Goal: Task Accomplishment & Management: Manage account settings

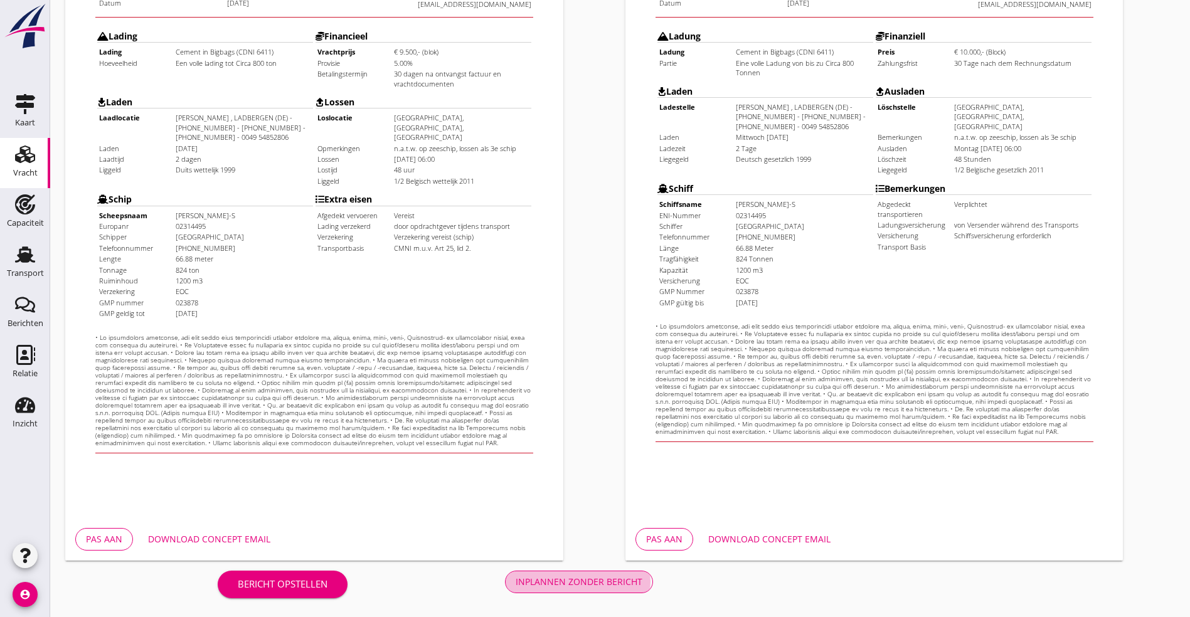
click at [516, 578] on div "Inplannen zonder bericht" at bounding box center [579, 581] width 127 height 13
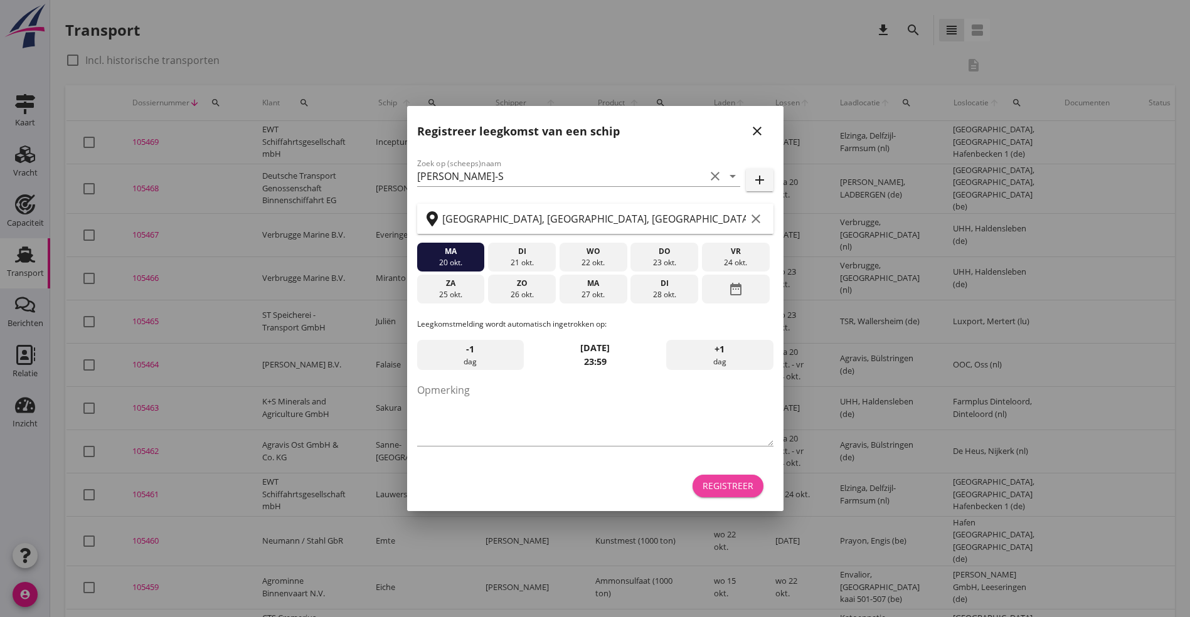
click at [710, 482] on div "Registreer" at bounding box center [728, 485] width 51 height 13
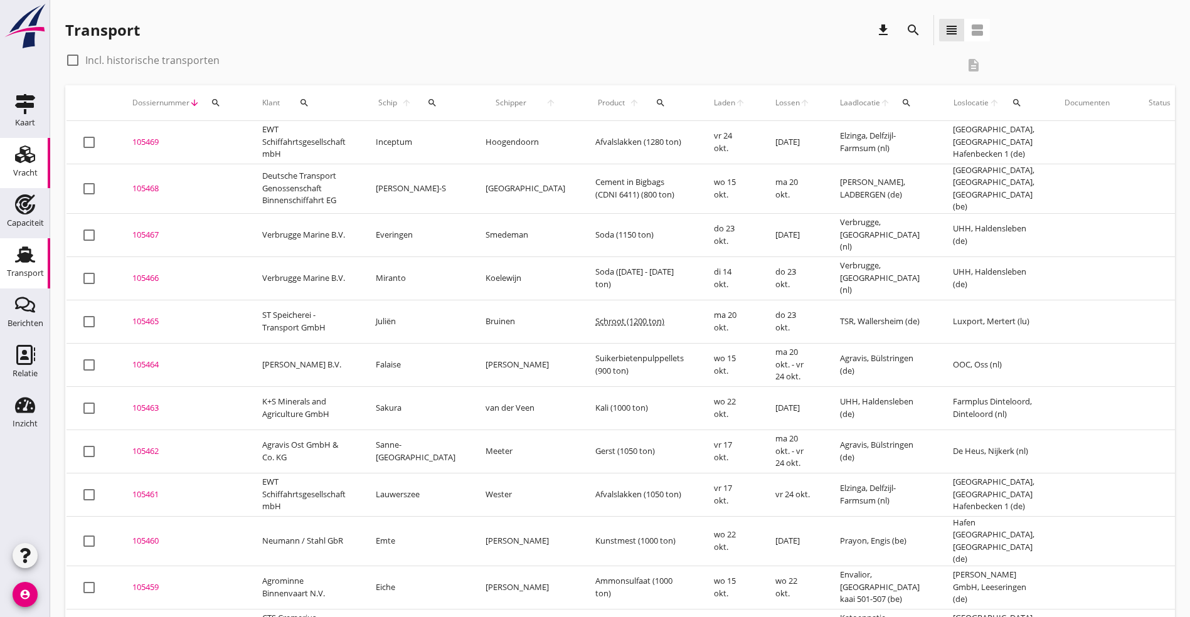
drag, startPoint x: 29, startPoint y: 151, endPoint x: 43, endPoint y: 157, distance: 15.2
click at [29, 151] on use at bounding box center [25, 155] width 20 height 18
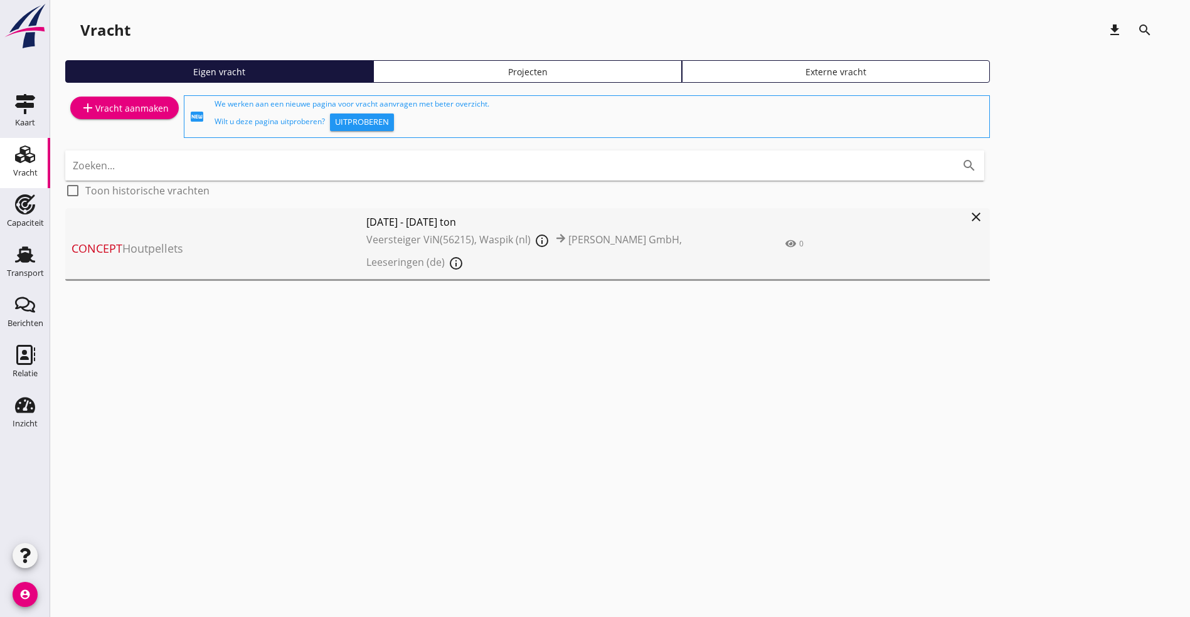
click at [379, 72] on div "Projecten" at bounding box center [527, 71] width 297 height 13
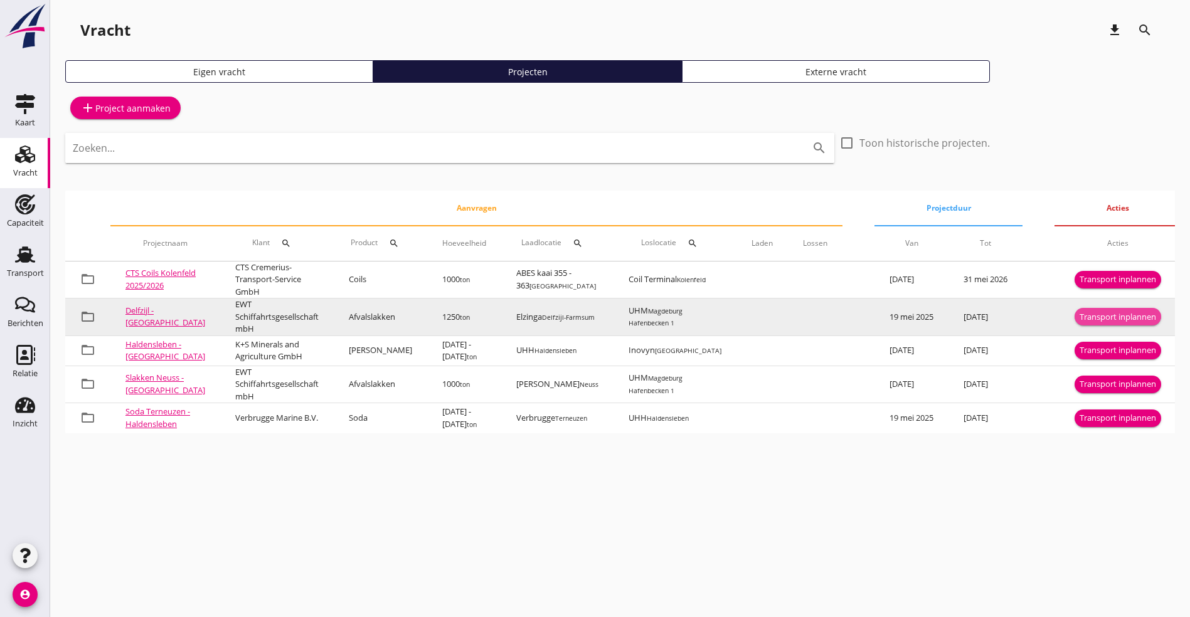
click at [1114, 314] on div "Transport inplannen" at bounding box center [1118, 317] width 77 height 13
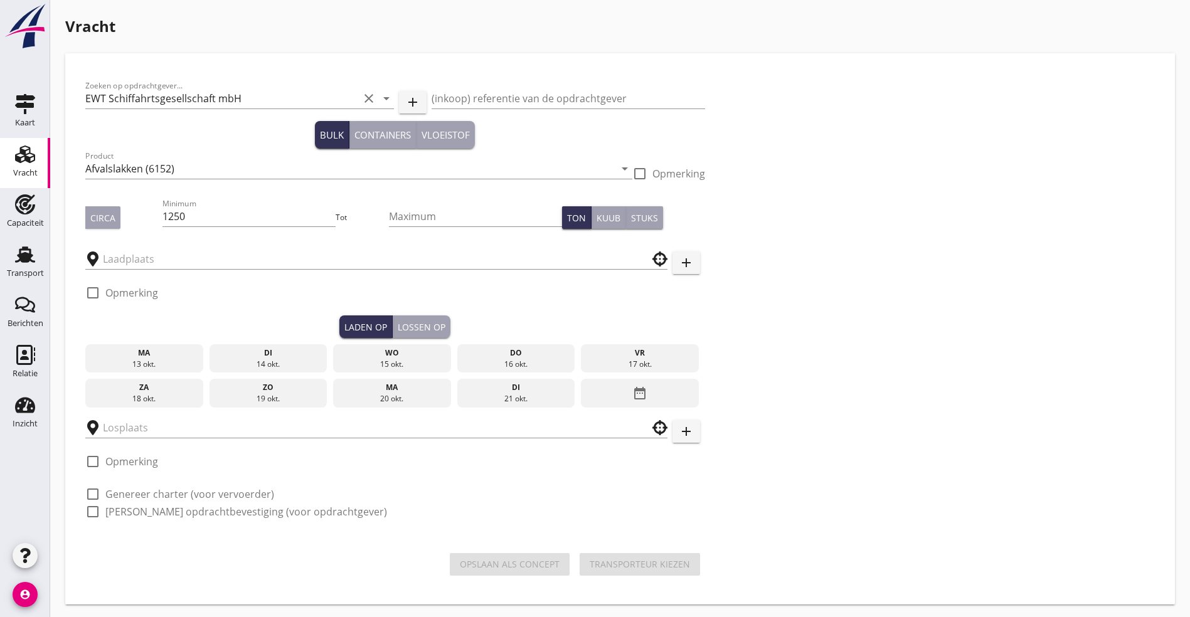
type input "Elzinga"
type input "UHM"
checkbox input "true"
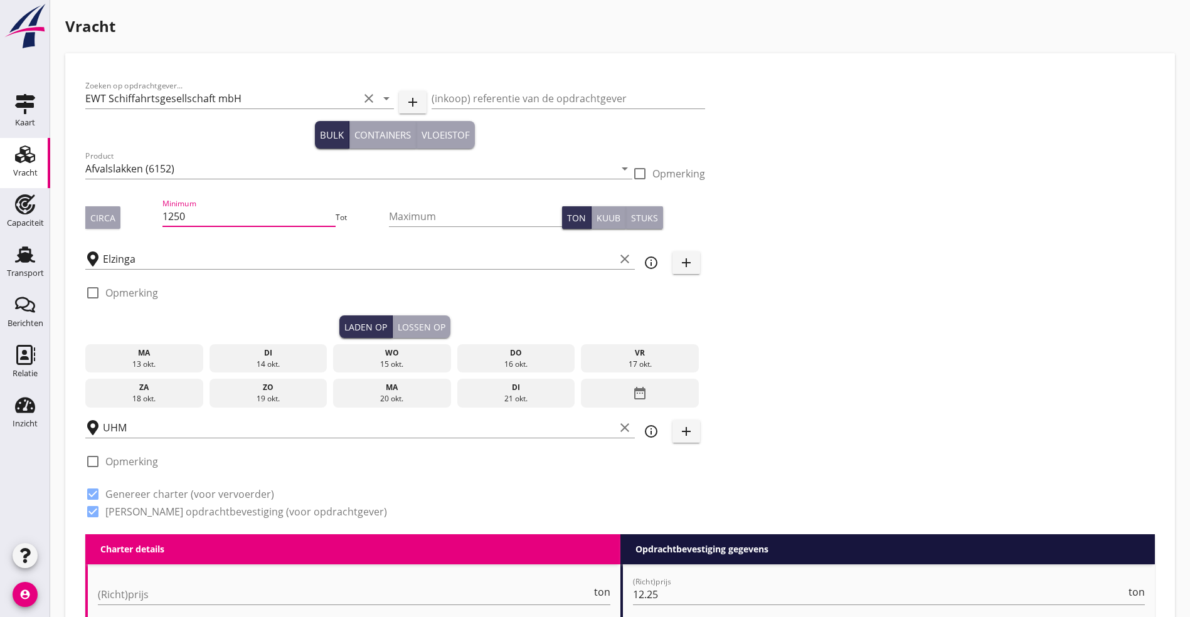
drag, startPoint x: 164, startPoint y: 215, endPoint x: 176, endPoint y: 215, distance: 11.3
click at [164, 214] on input "1250" at bounding box center [248, 216] width 173 height 20
type input "1225"
click at [100, 223] on div "Circa" at bounding box center [102, 217] width 25 height 13
click at [584, 353] on div "vr" at bounding box center [640, 353] width 112 height 11
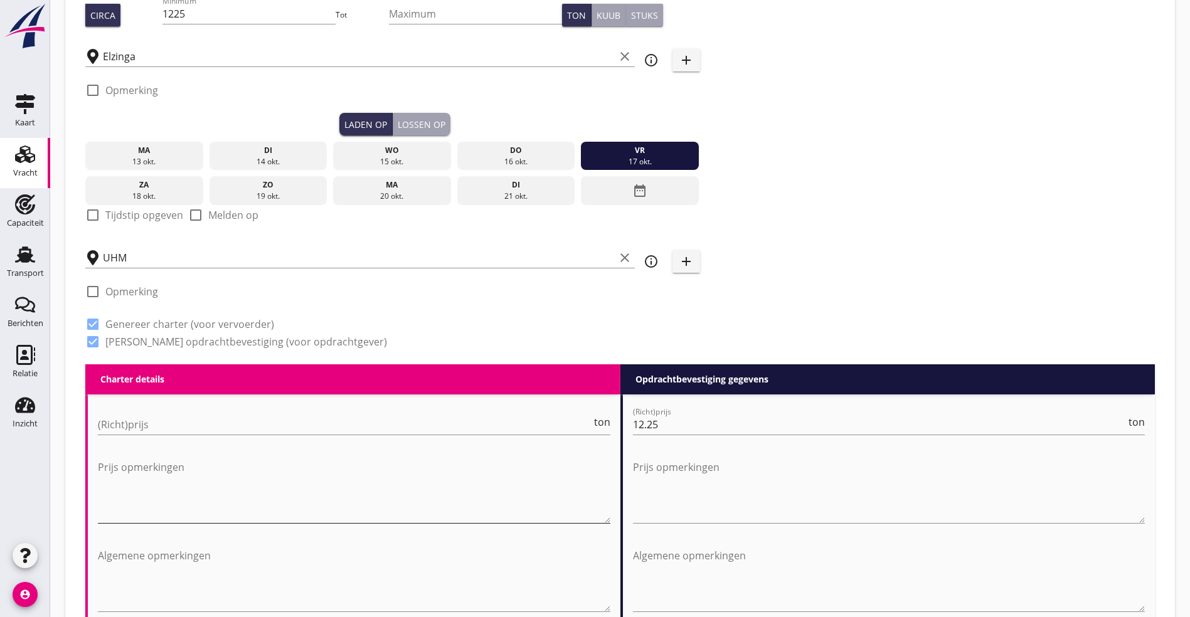
scroll to position [282, 0]
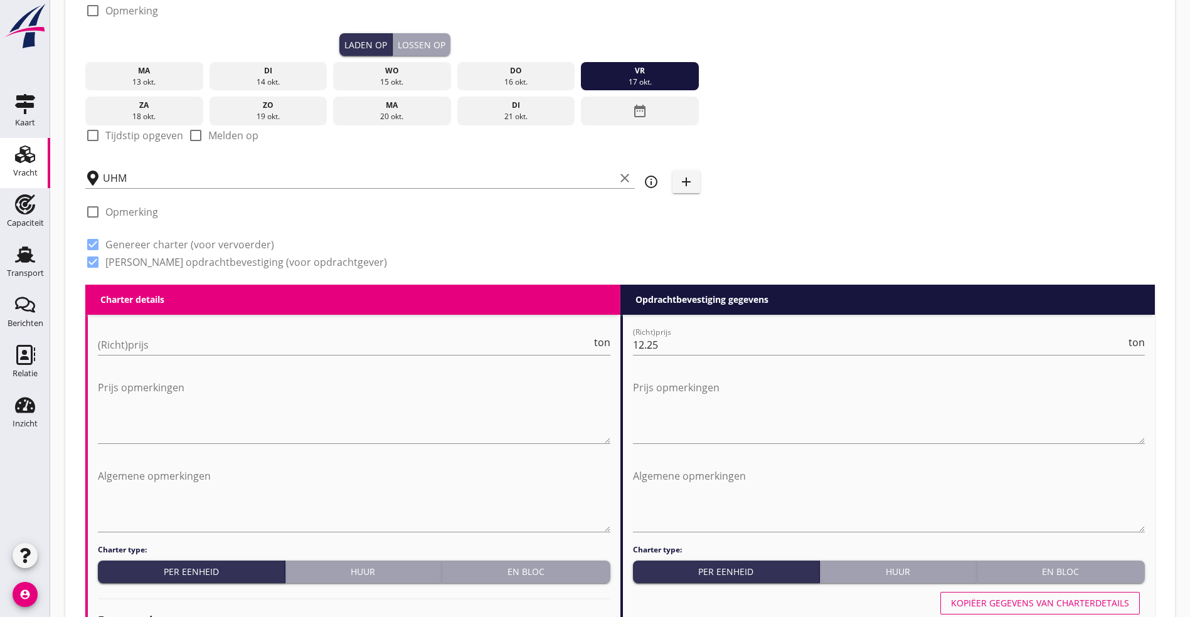
click at [132, 136] on label "Tijdstip opgeven" at bounding box center [144, 135] width 78 height 13
checkbox input "true"
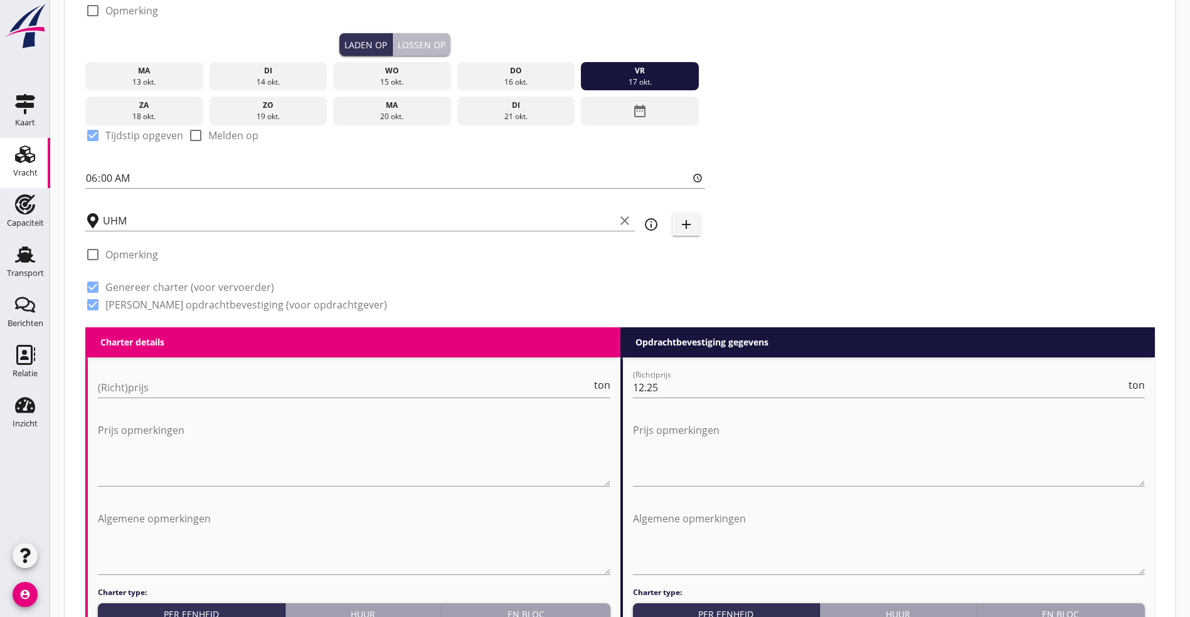
click at [398, 49] on div "Lossen op" at bounding box center [422, 44] width 48 height 13
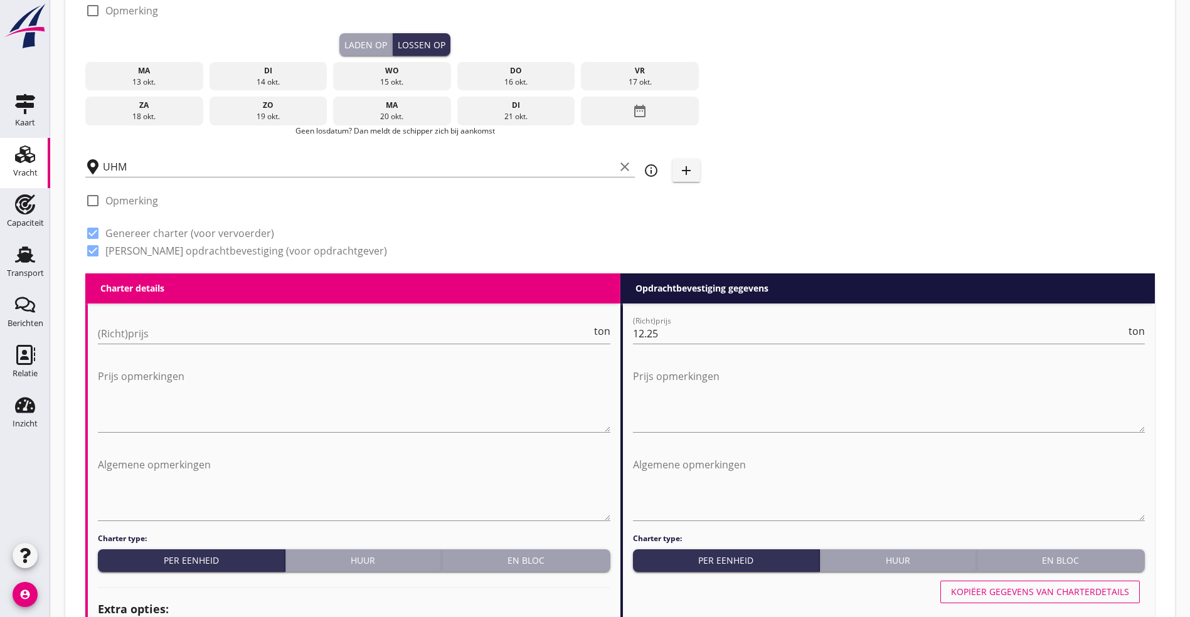
click at [632, 107] on icon "date_range" at bounding box center [639, 111] width 15 height 23
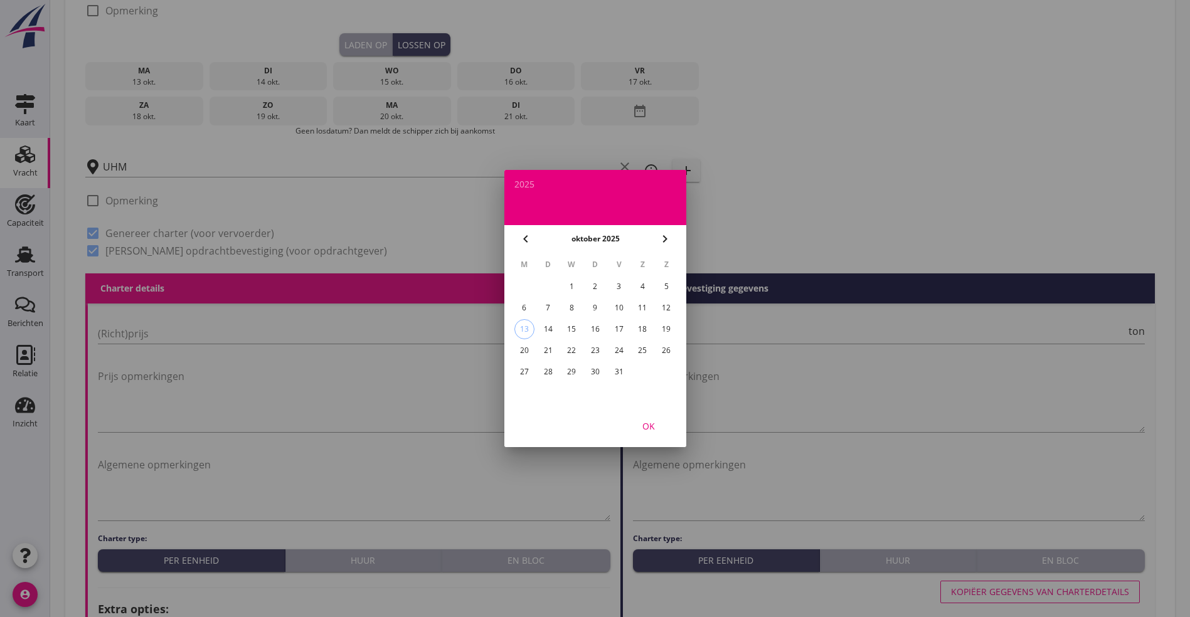
click at [619, 348] on div "24" at bounding box center [619, 351] width 20 height 20
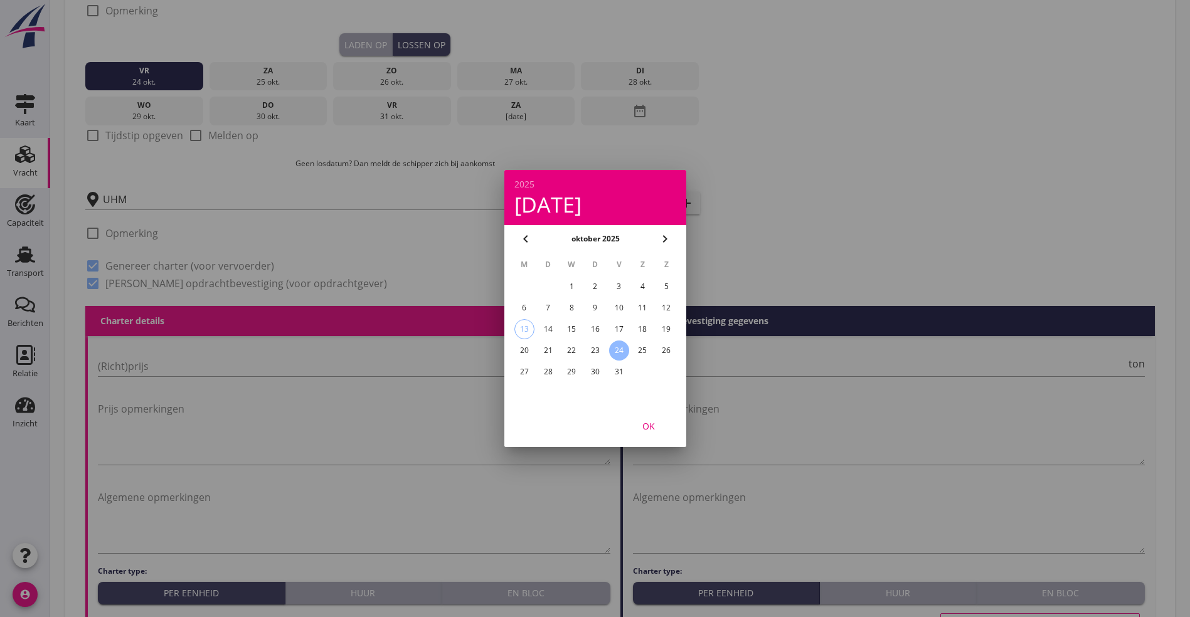
click at [651, 432] on div "OK" at bounding box center [648, 426] width 35 height 13
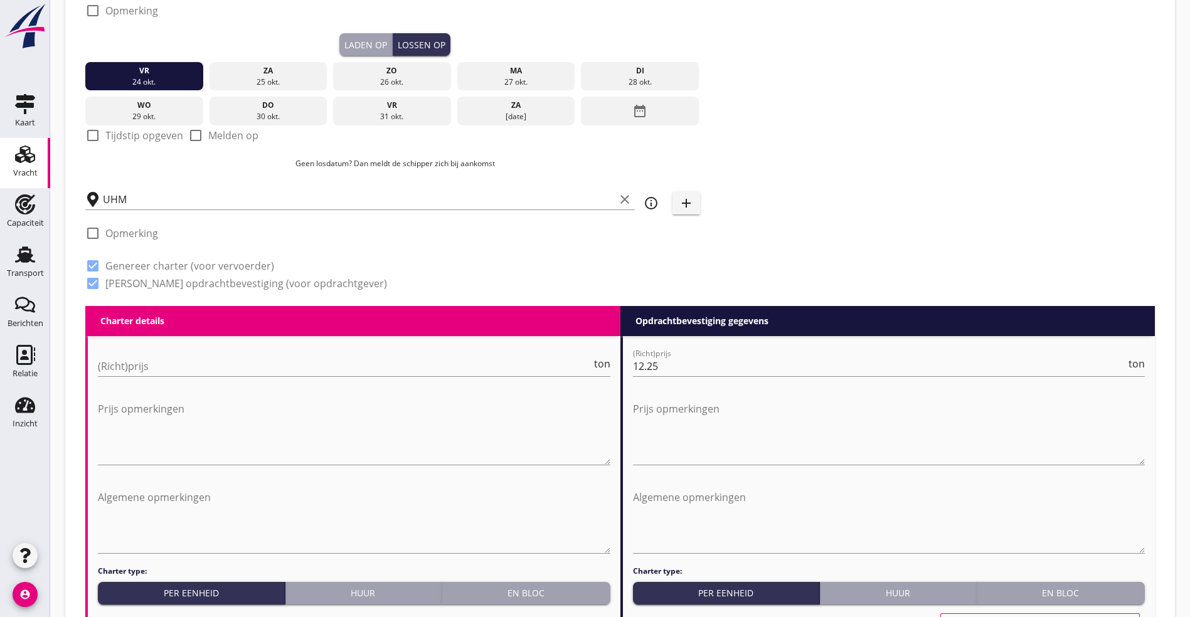
click at [132, 129] on label "Tijdstip opgeven" at bounding box center [144, 135] width 78 height 13
checkbox input "true"
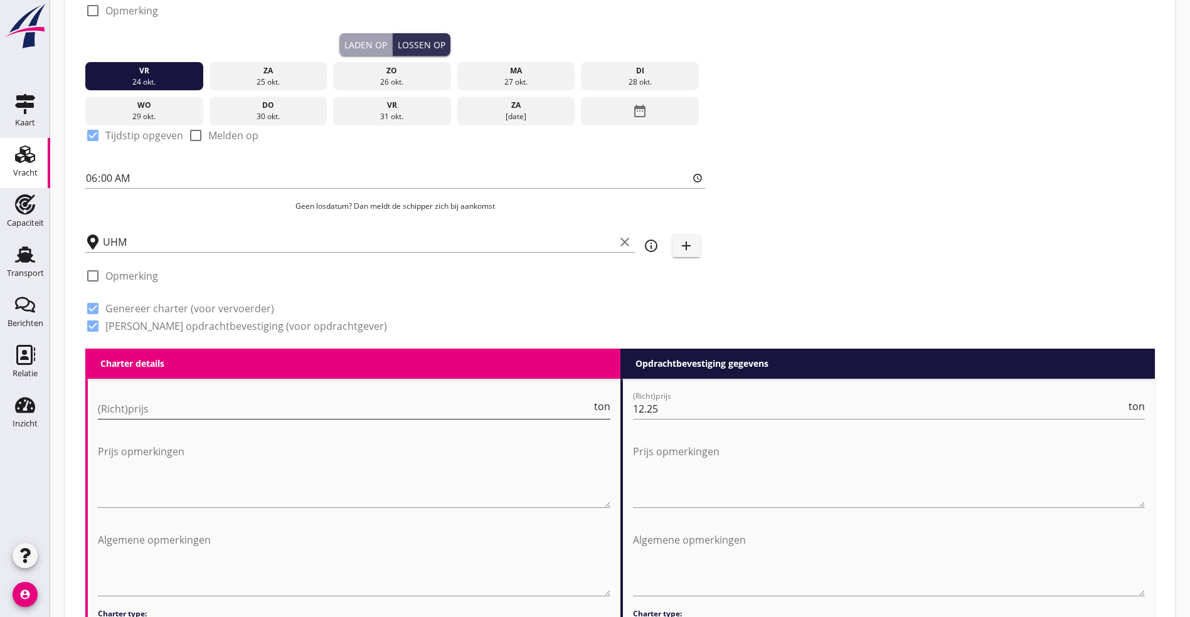
click at [134, 402] on input "(Richt)prijs" at bounding box center [345, 409] width 494 height 20
type input "11.25"
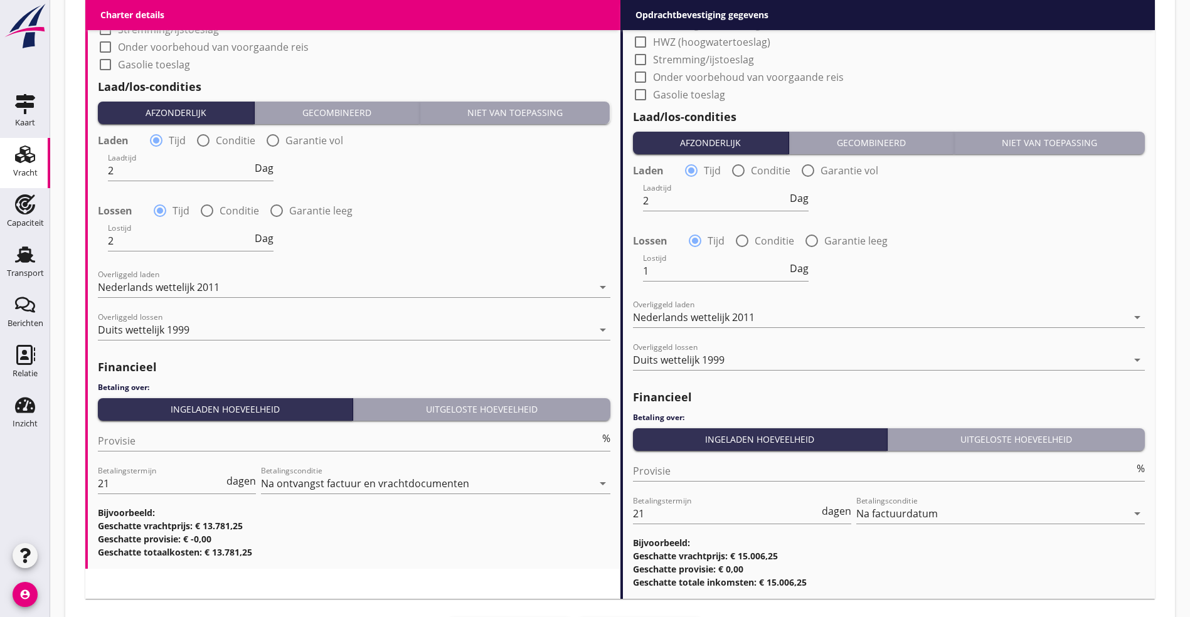
scroll to position [1411, 0]
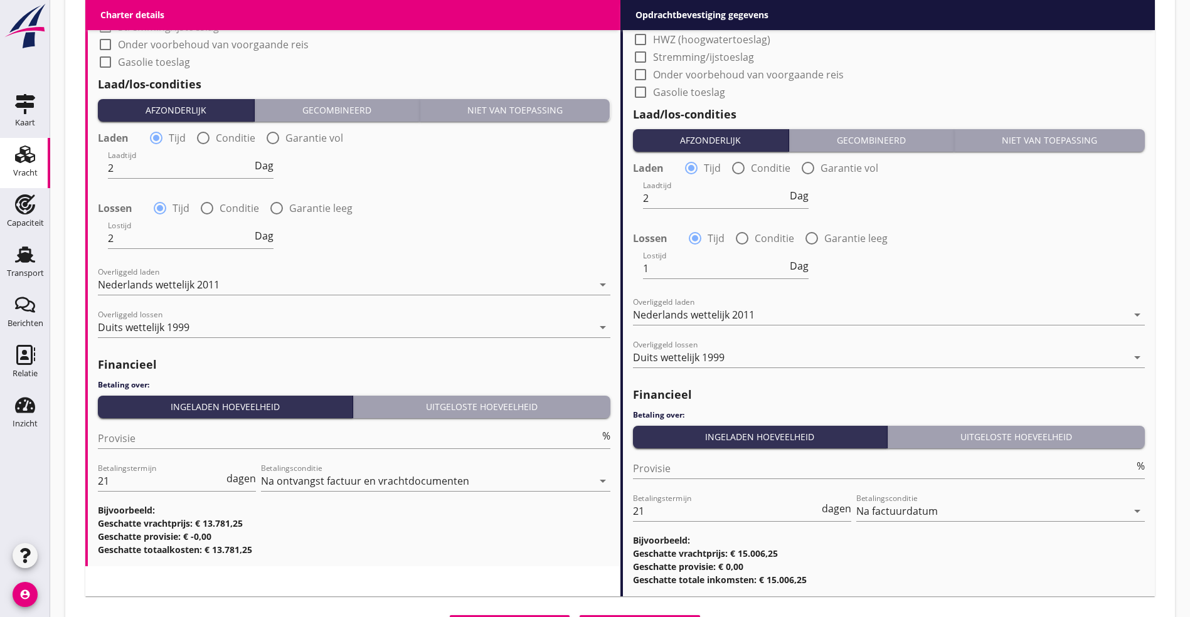
click at [275, 422] on div "Provisie %" at bounding box center [354, 441] width 513 height 40
click at [253, 435] on input "Provisie" at bounding box center [349, 438] width 502 height 20
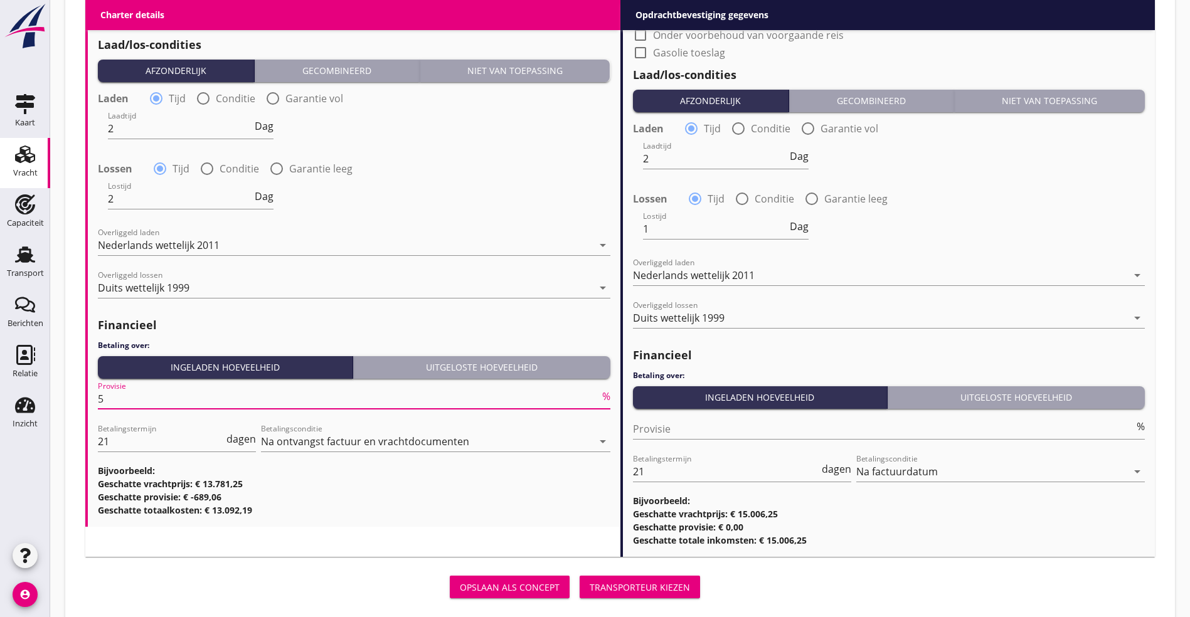
scroll to position [1472, 0]
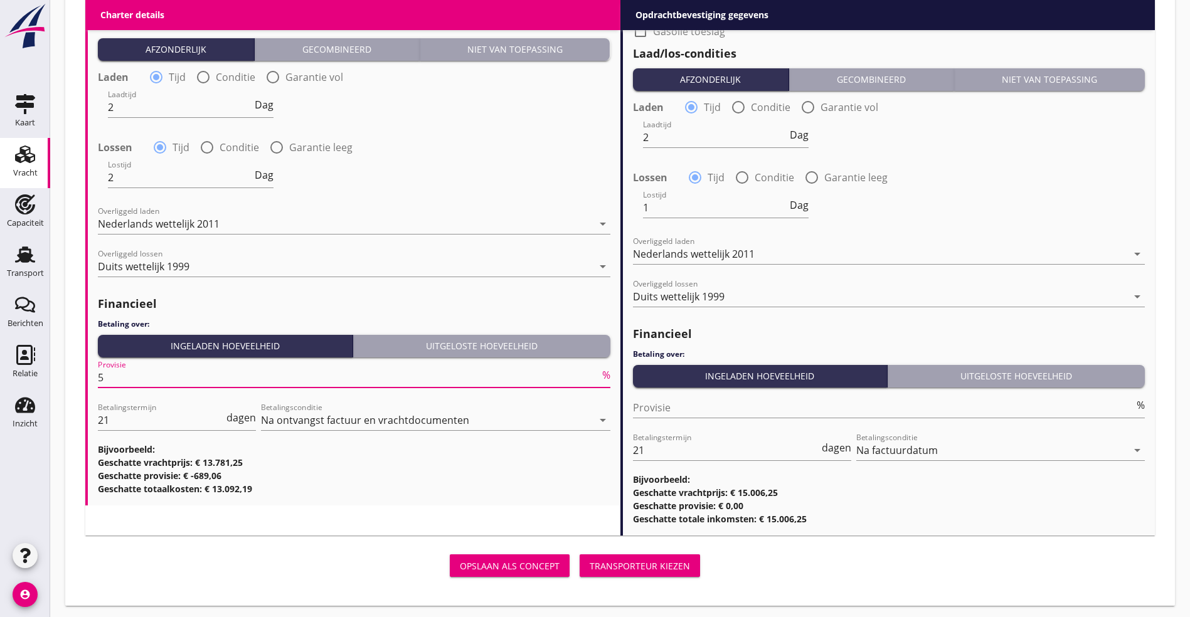
type input "5"
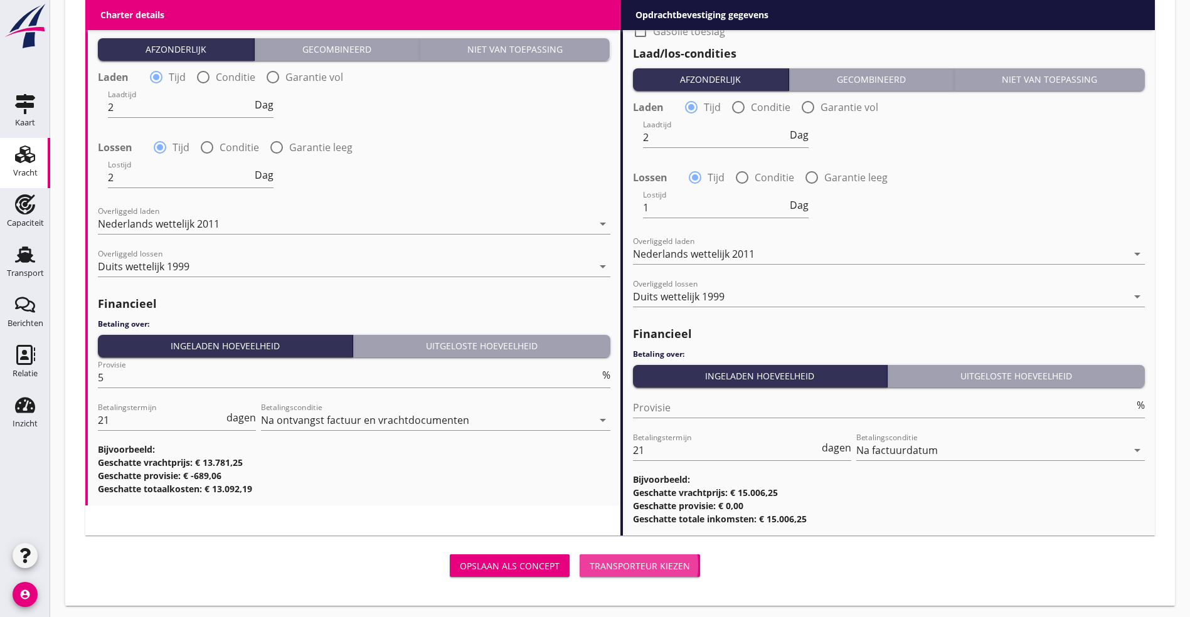
click at [590, 561] on div "Transporteur kiezen" at bounding box center [640, 566] width 100 height 13
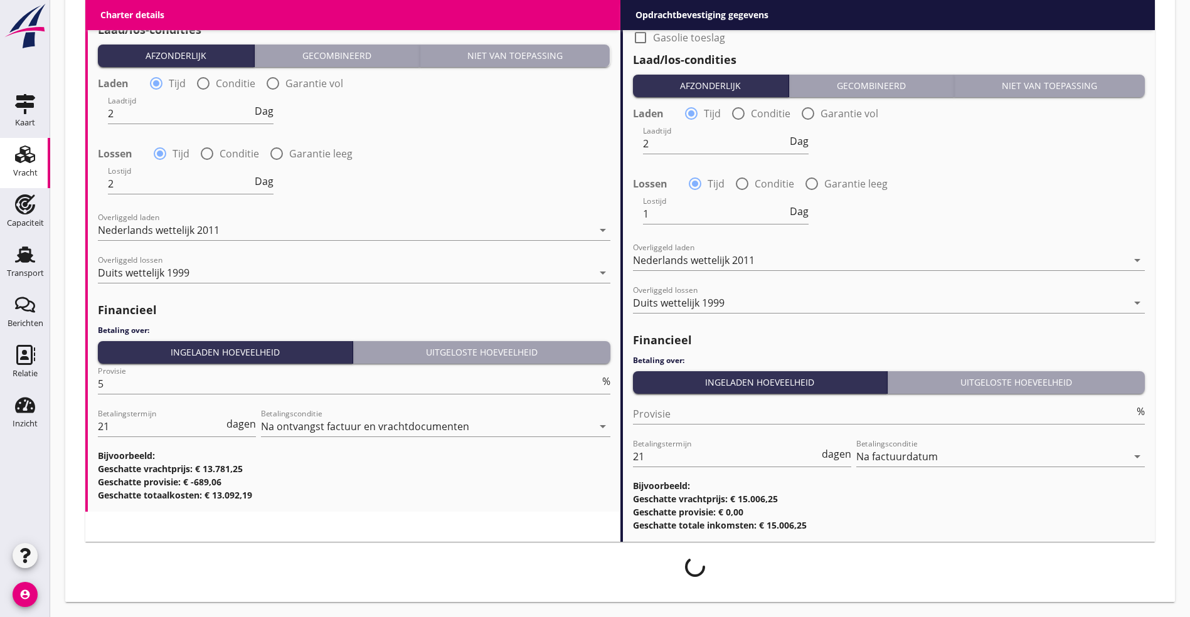
scroll to position [1462, 0]
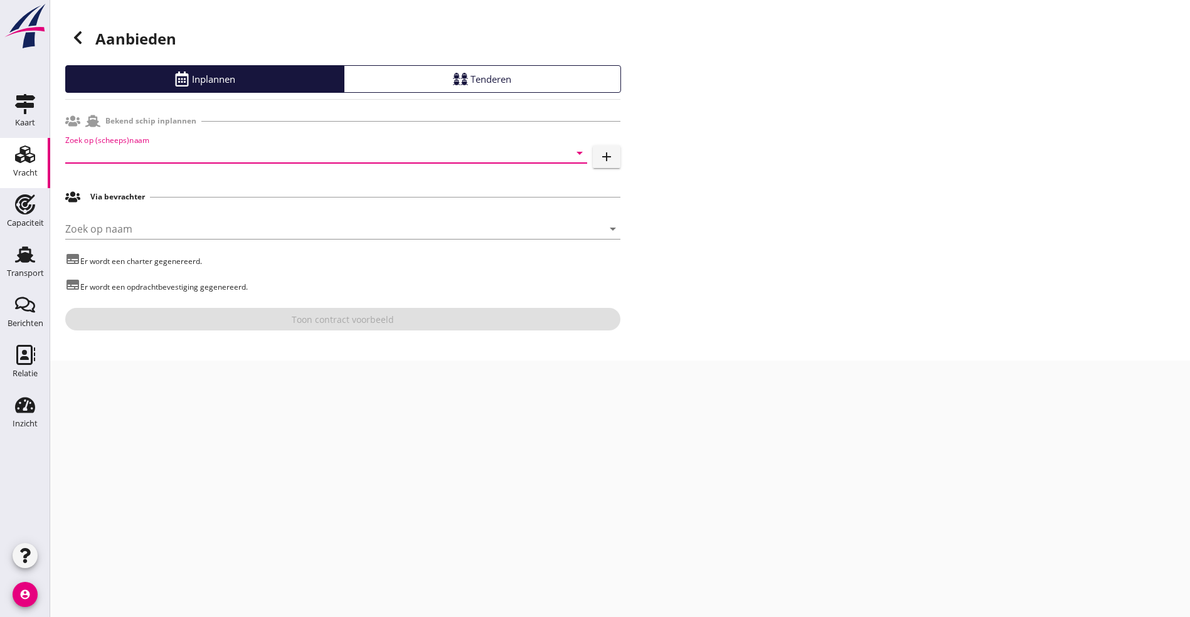
drag, startPoint x: 82, startPoint y: 155, endPoint x: 93, endPoint y: 156, distance: 11.3
click at [84, 156] on input "Zoek op (scheeps)naam" at bounding box center [308, 153] width 487 height 20
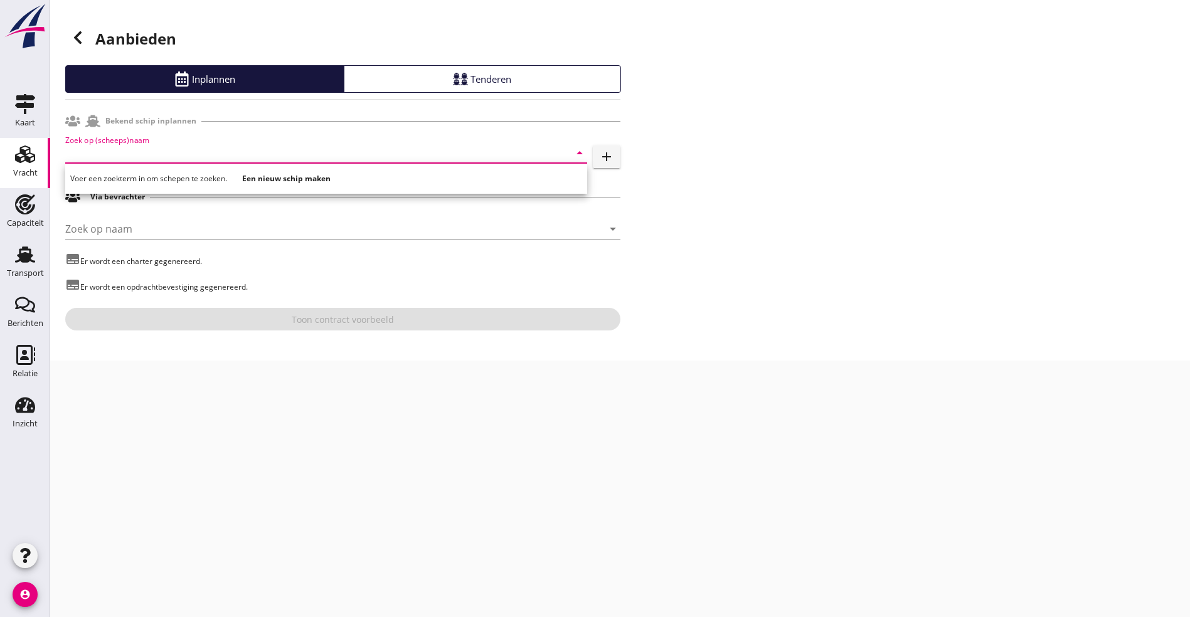
click at [122, 139] on div "Zoek op (scheeps)naam arrow_drop_down add" at bounding box center [342, 156] width 555 height 40
click at [125, 149] on input "Zoek op (scheeps)naam" at bounding box center [308, 153] width 487 height 20
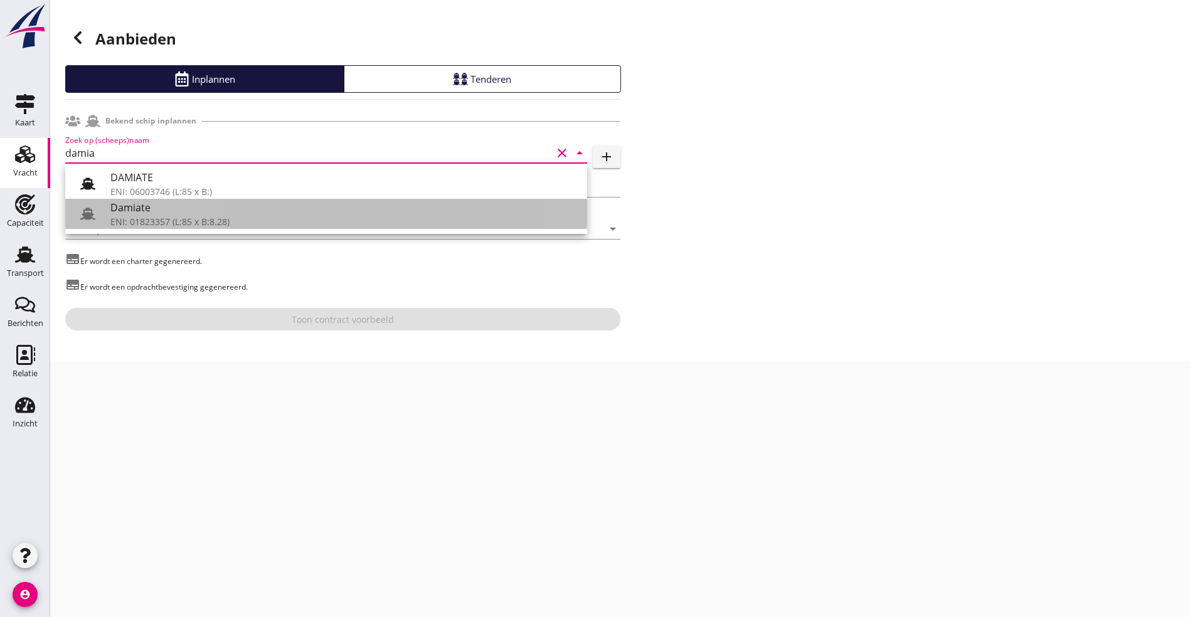
click at [220, 220] on div "ENI: 01823357 (L:85 x B:8.28)" at bounding box center [343, 221] width 467 height 13
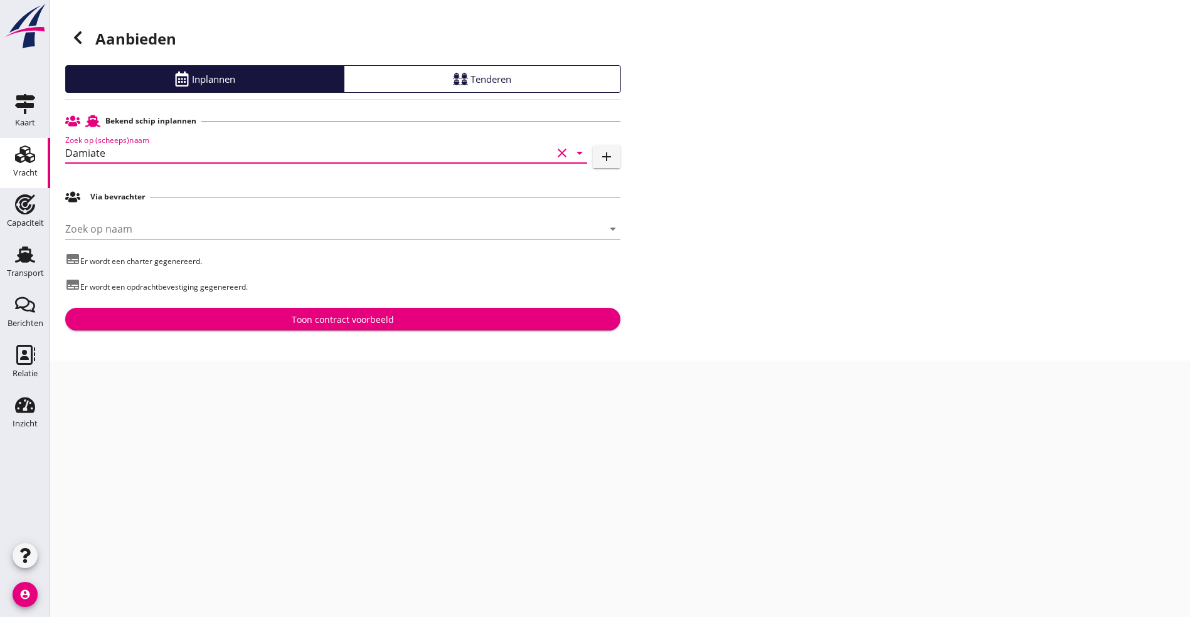
type input "Damiate"
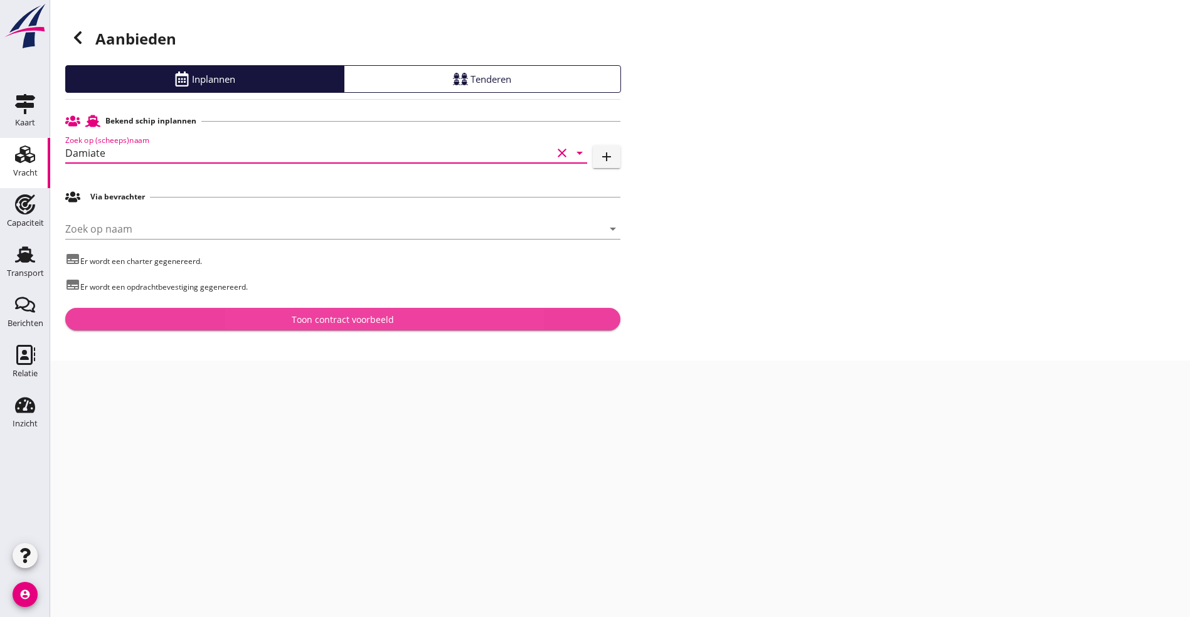
click at [217, 318] on div "Toon contract voorbeeld" at bounding box center [342, 319] width 535 height 13
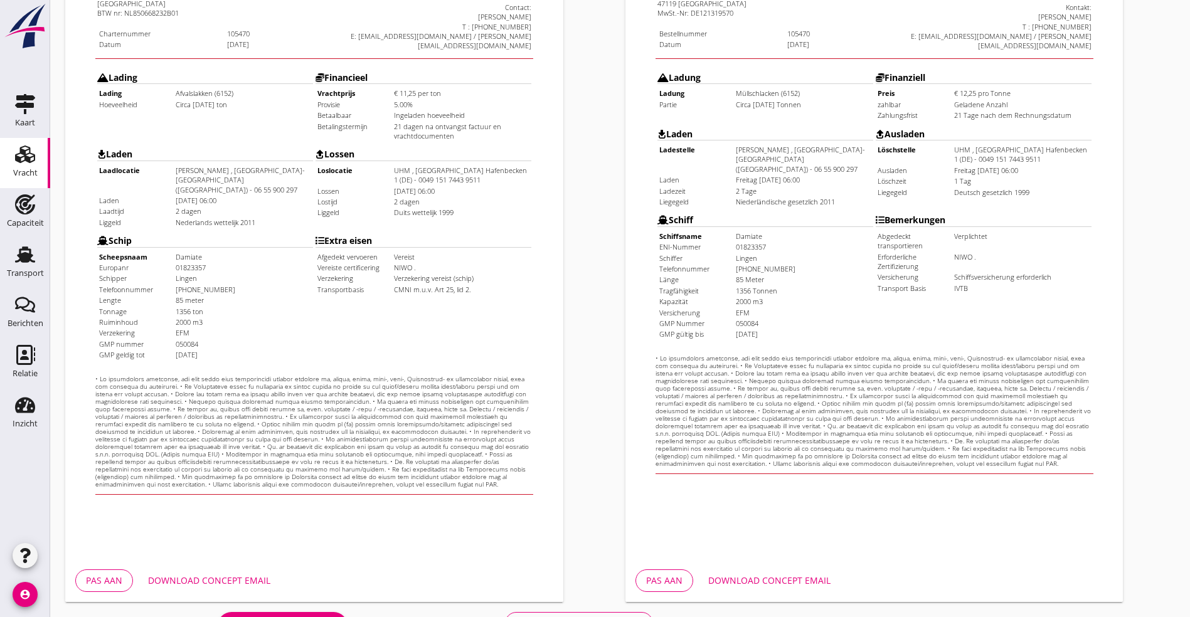
scroll to position [312, 0]
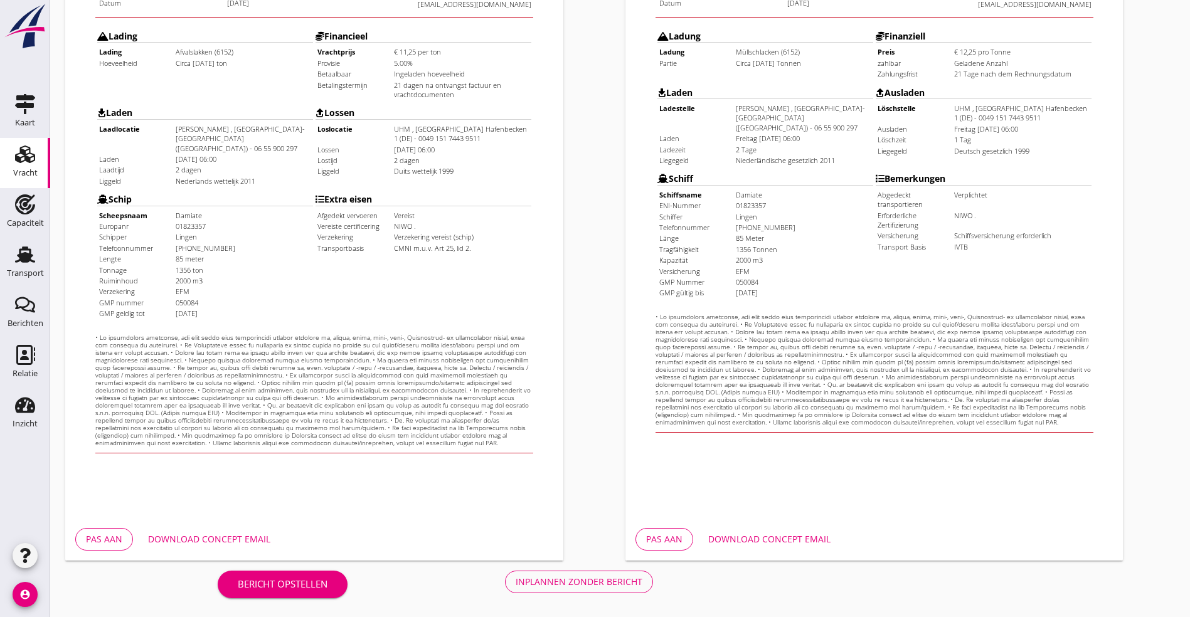
click at [196, 534] on div "Download concept email" at bounding box center [209, 539] width 122 height 13
click at [516, 580] on div "Inplannen zonder bericht" at bounding box center [579, 581] width 127 height 13
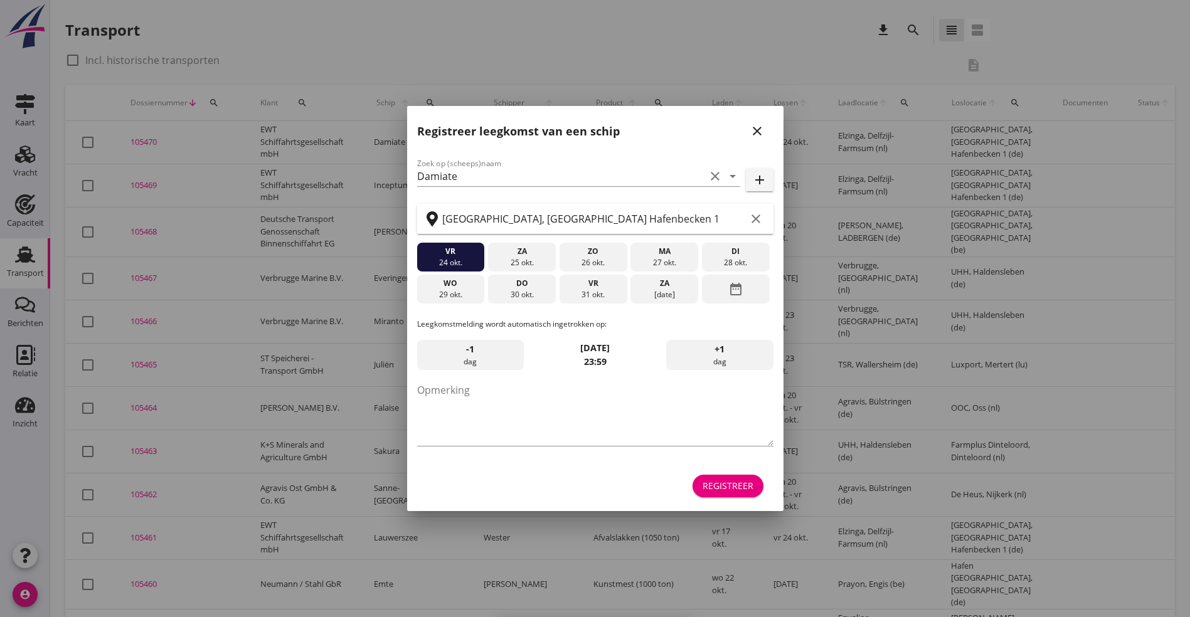
click at [740, 489] on div "Registreer" at bounding box center [728, 485] width 51 height 13
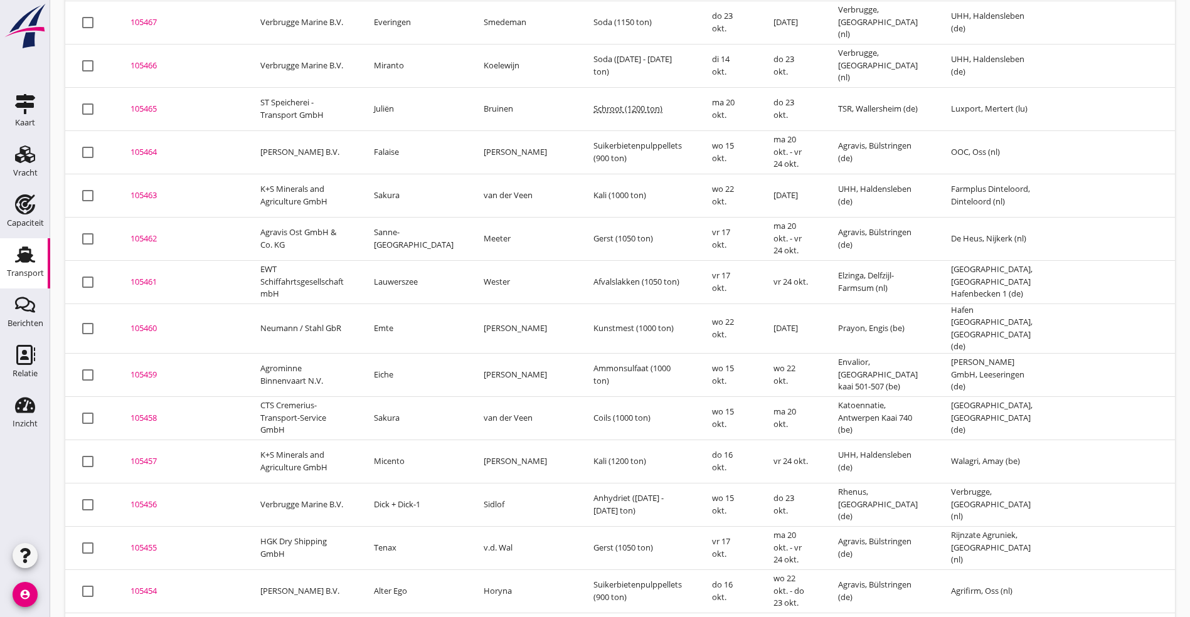
scroll to position [282, 0]
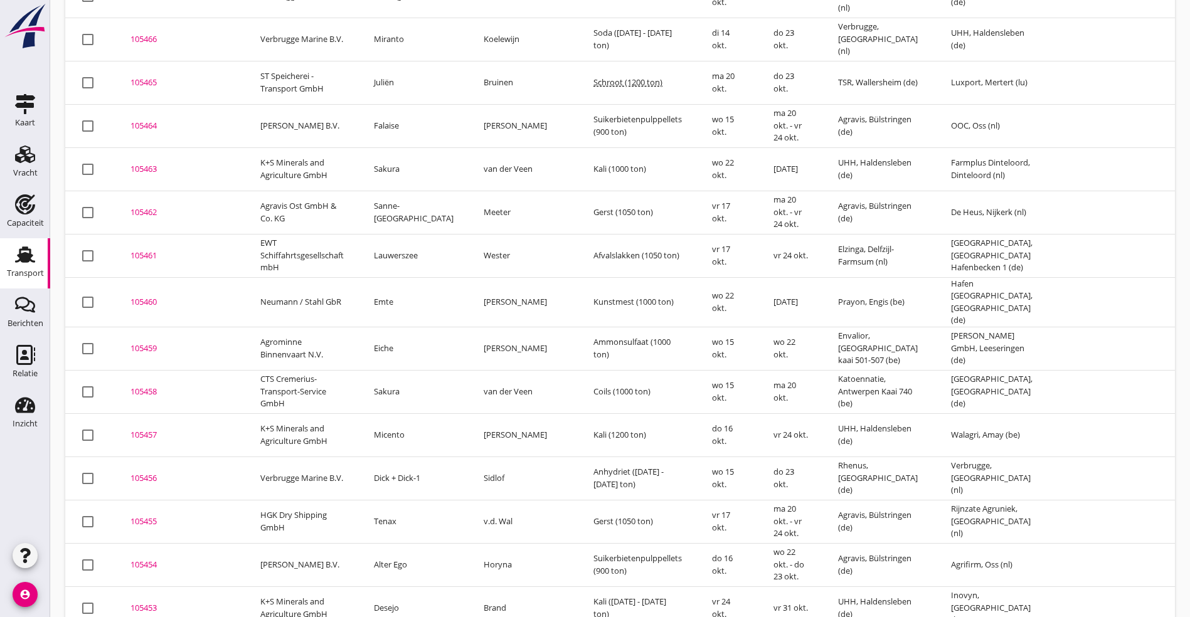
click at [148, 370] on td "105458 upload_file Drop hier uw bestand om het aan het dossier toe te voegen" at bounding box center [180, 391] width 130 height 43
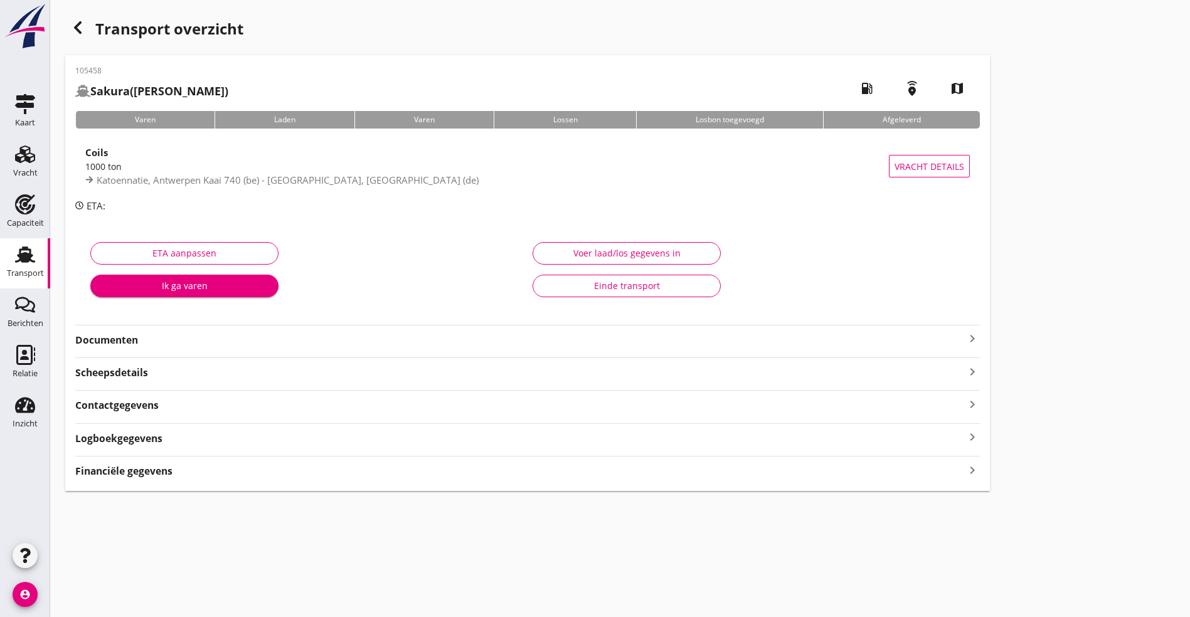
drag, startPoint x: 127, startPoint y: 423, endPoint x: 128, endPoint y: 442, distance: 18.8
click at [127, 425] on div "Logboekgegevens keyboard_arrow_right" at bounding box center [527, 434] width 905 height 23
click at [135, 437] on strong "Logboekgegevens" at bounding box center [118, 439] width 87 height 14
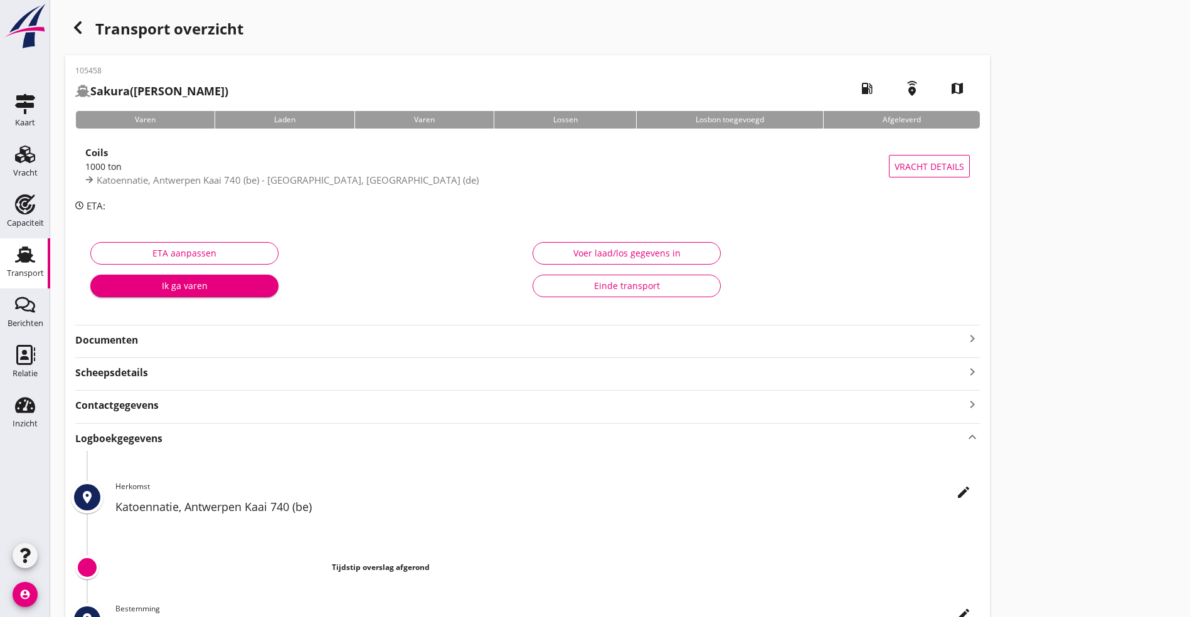
click at [604, 486] on div "edit Herkomst Katoennatie, [GEOGRAPHIC_DATA] Kaai 740 (be)" at bounding box center [547, 501] width 864 height 41
click at [956, 493] on icon "edit" at bounding box center [963, 492] width 15 height 15
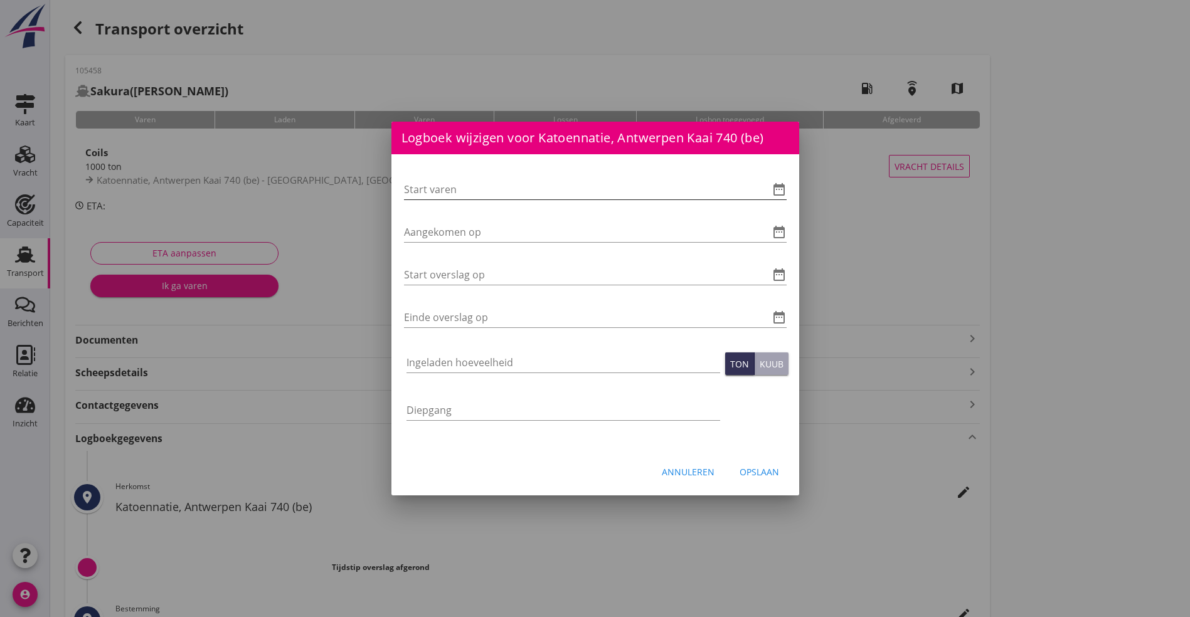
click at [492, 190] on input "Start varen" at bounding box center [578, 189] width 348 height 20
type input "[DATE] 06:00"
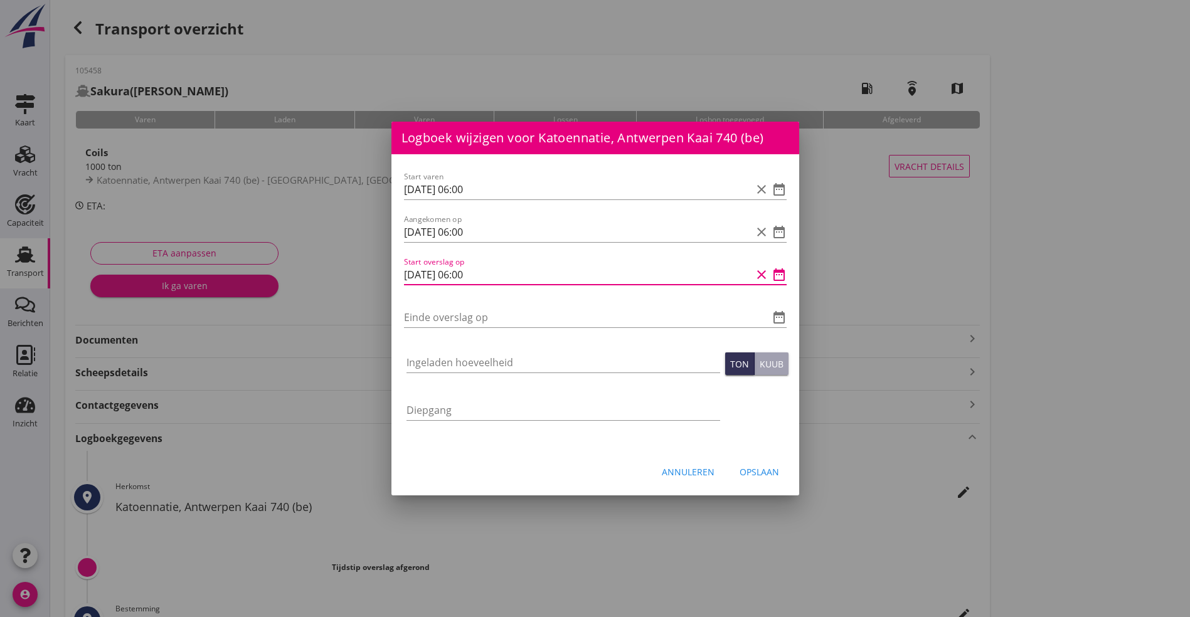
type input "[DATE] 06:00"
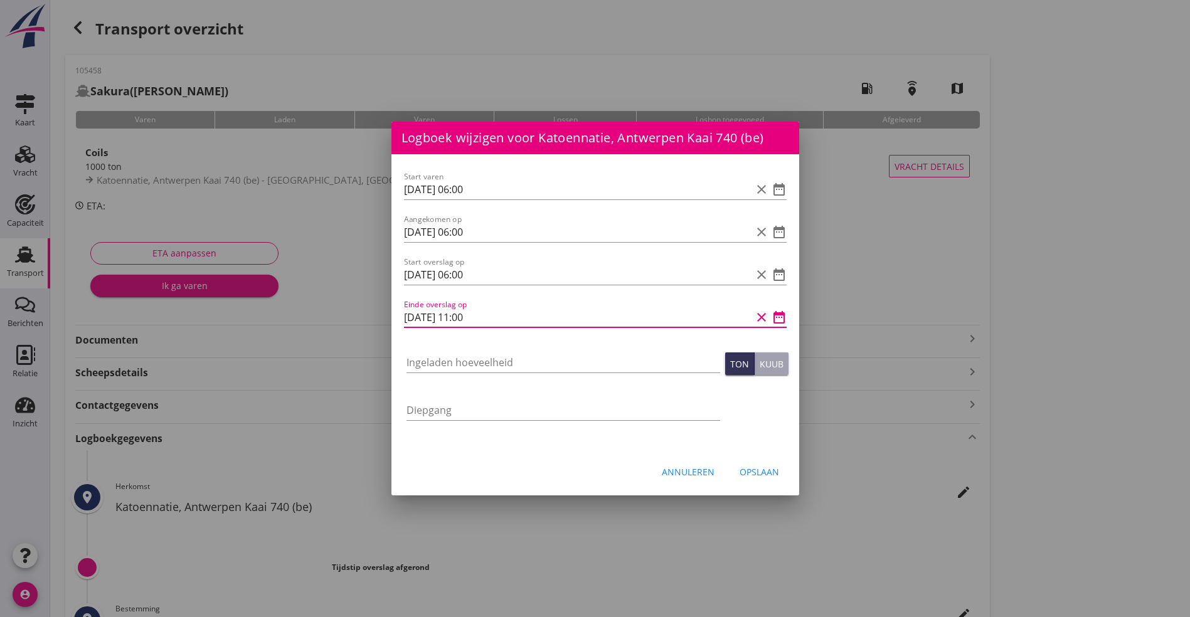
type input "[DATE] 11:00"
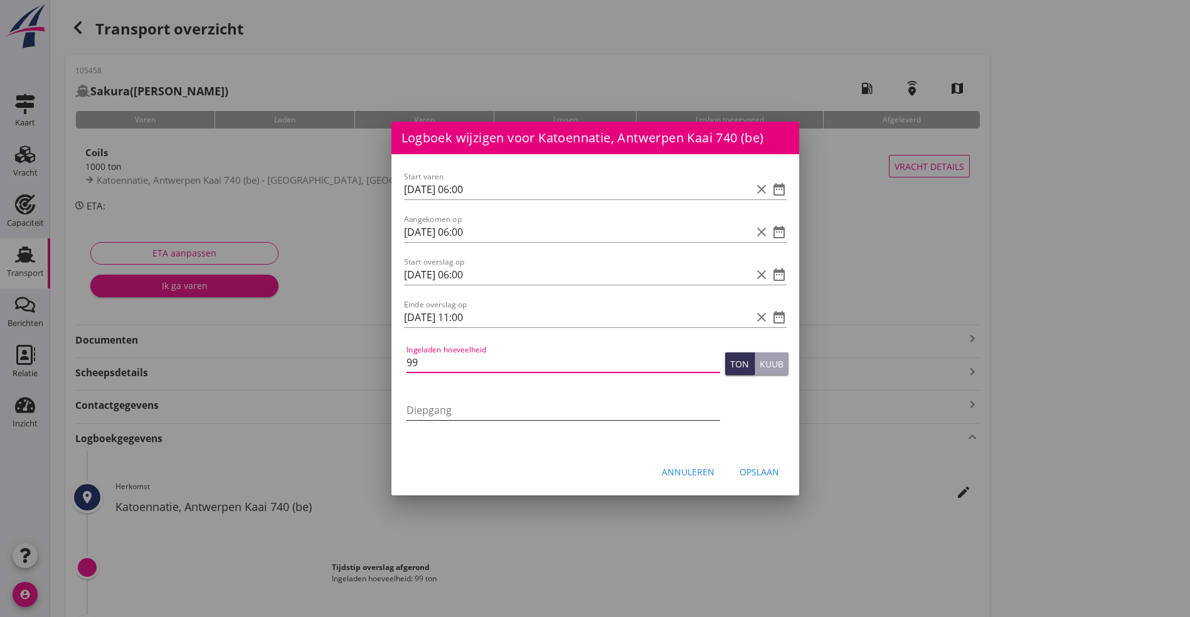
type input "996"
type input "996.120"
click at [763, 471] on div "Opslaan" at bounding box center [760, 471] width 40 height 13
